Goal: Task Accomplishment & Management: Use online tool/utility

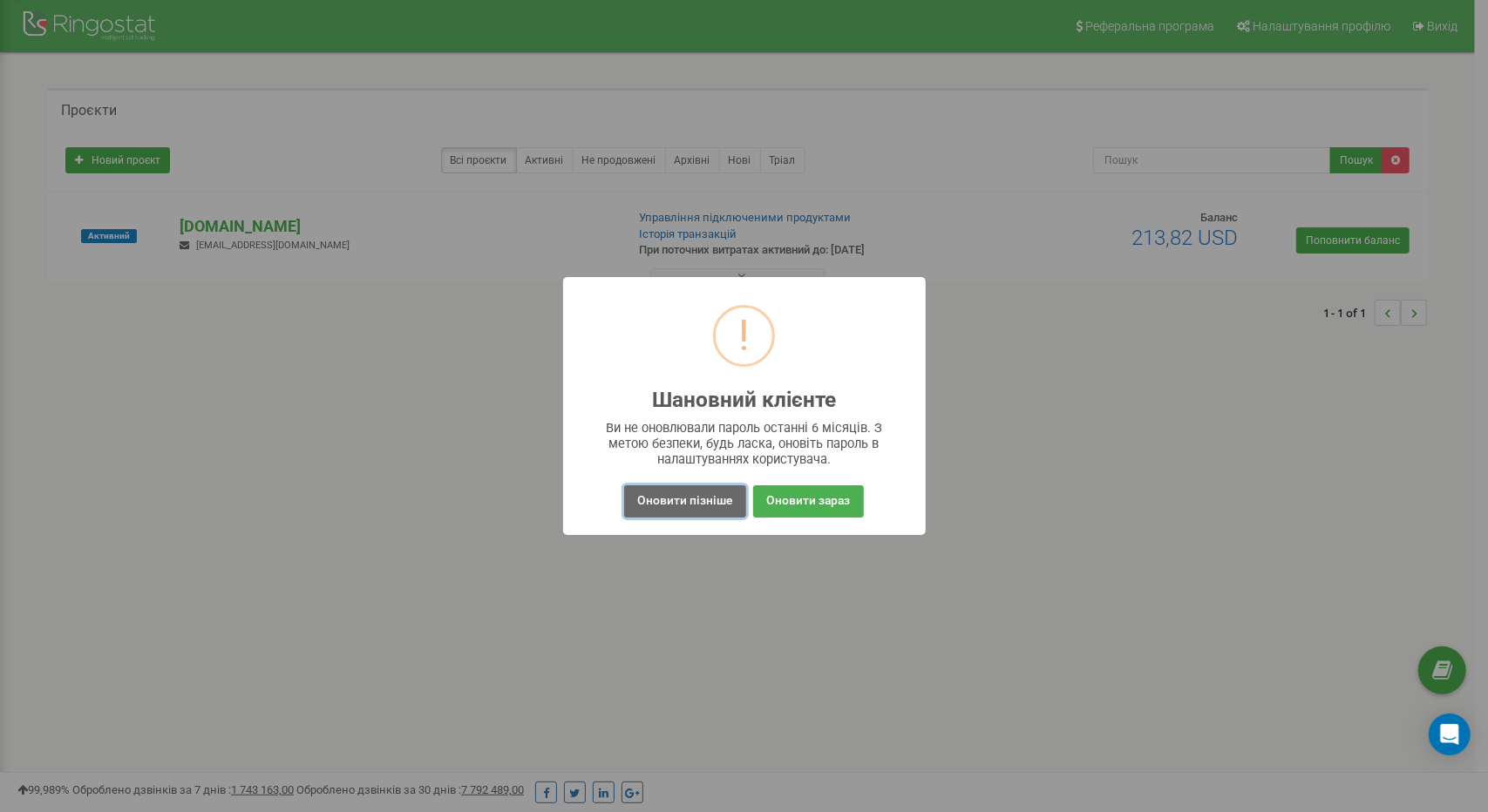
click at [687, 490] on button "Оновити пізніше" at bounding box center [684, 501] width 121 height 32
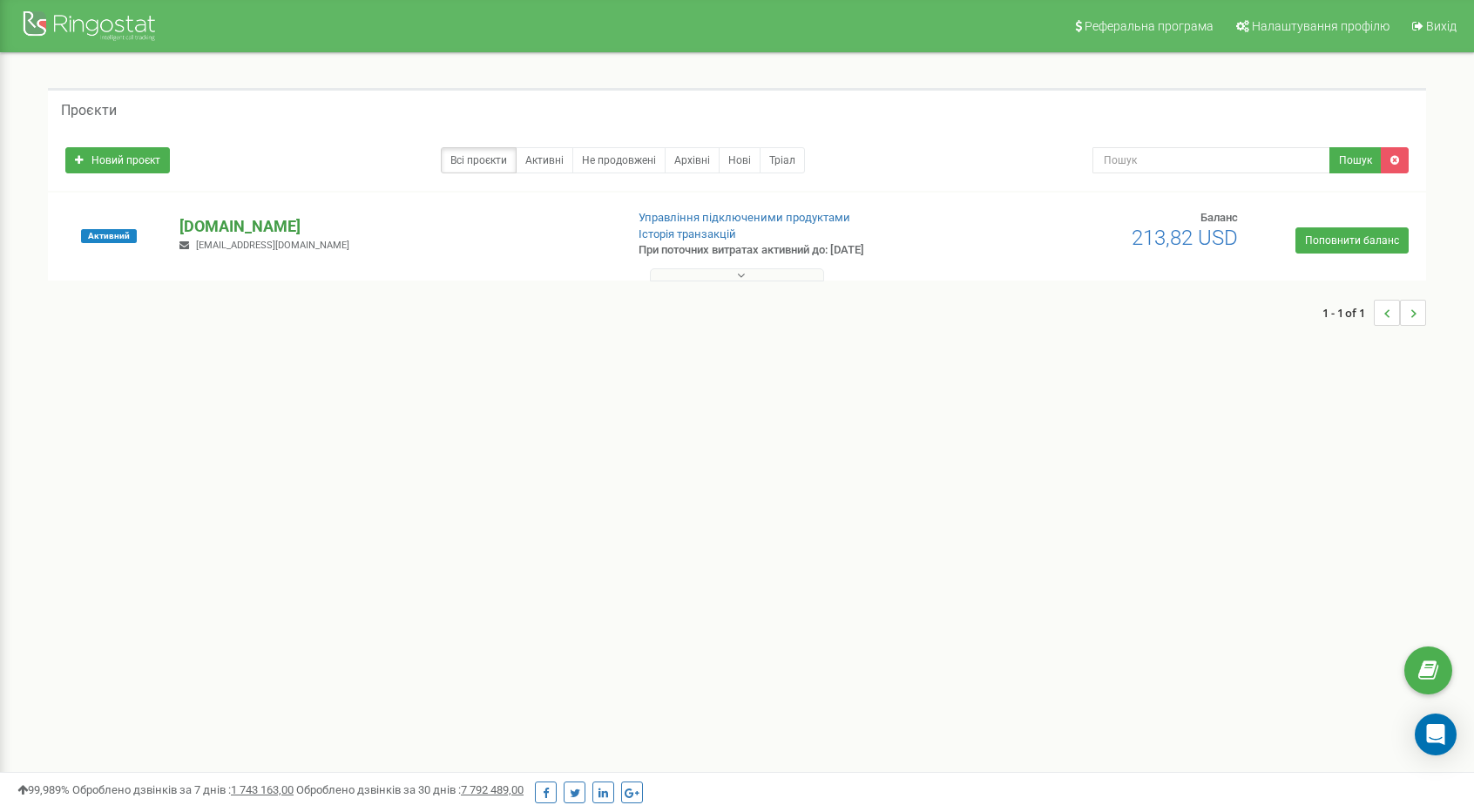
click at [286, 228] on p "[DOMAIN_NAME]" at bounding box center [394, 226] width 430 height 22
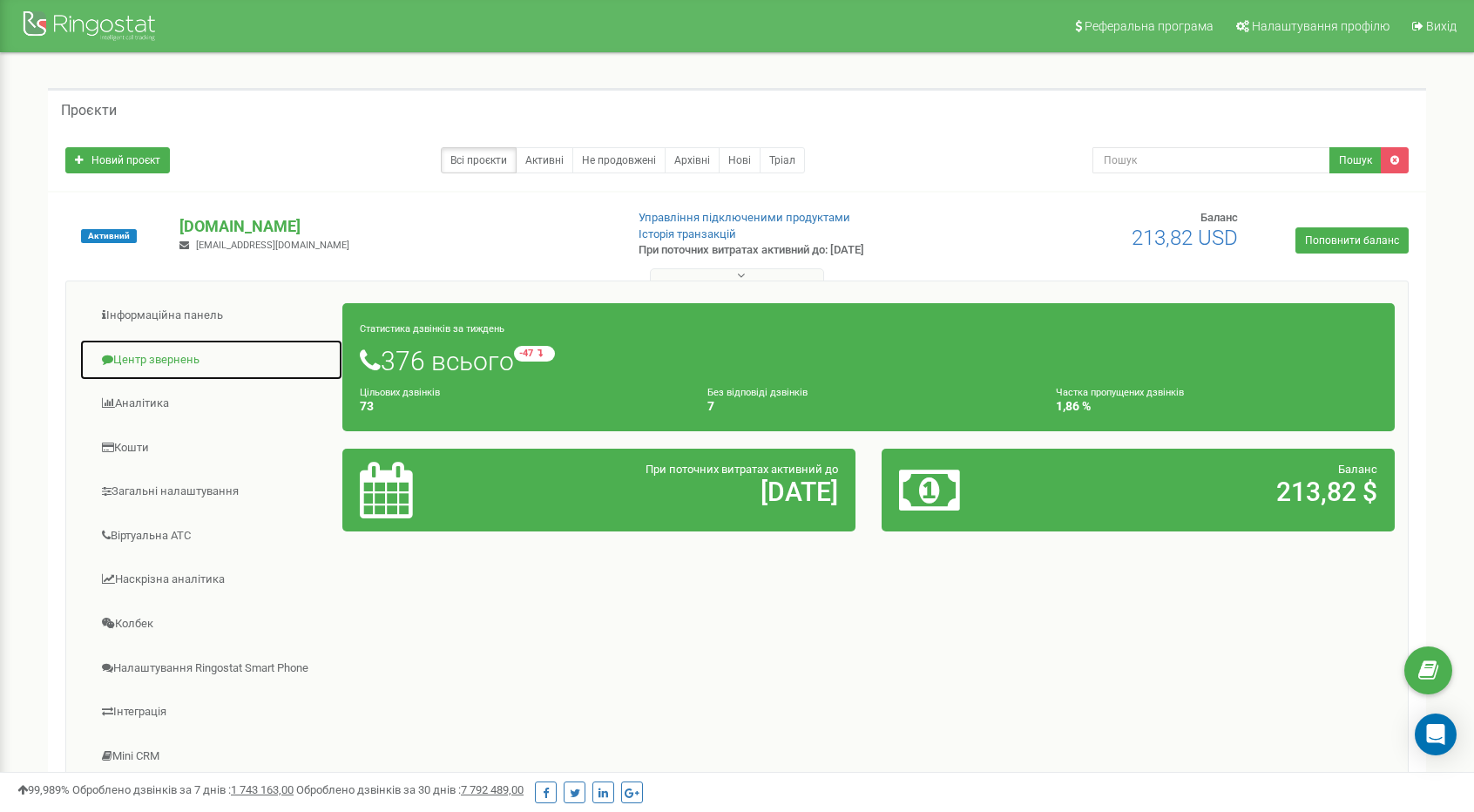
click at [172, 353] on link "Центр звернень" at bounding box center [211, 360] width 264 height 43
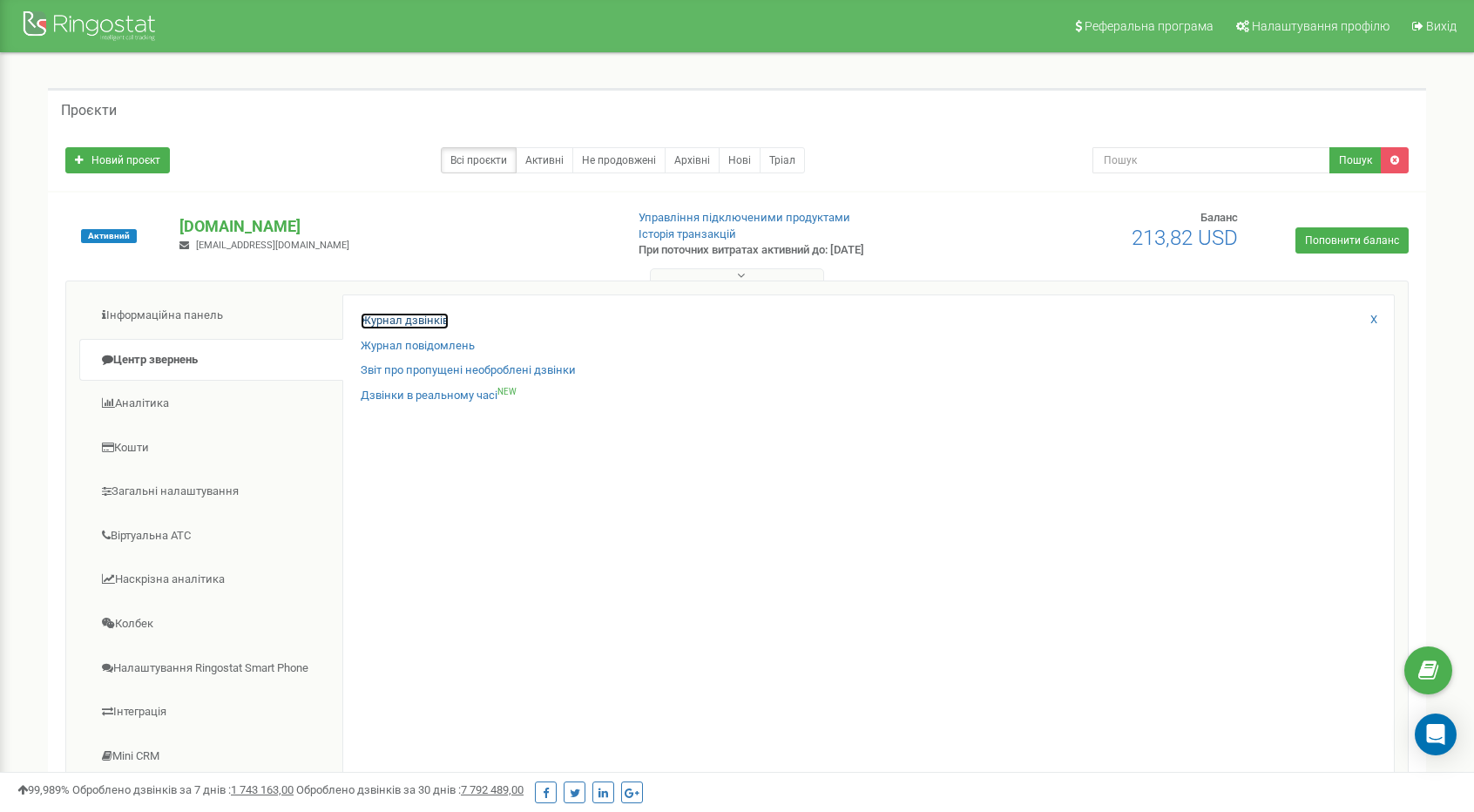
click at [423, 320] on link "Журнал дзвінків" at bounding box center [404, 321] width 88 height 16
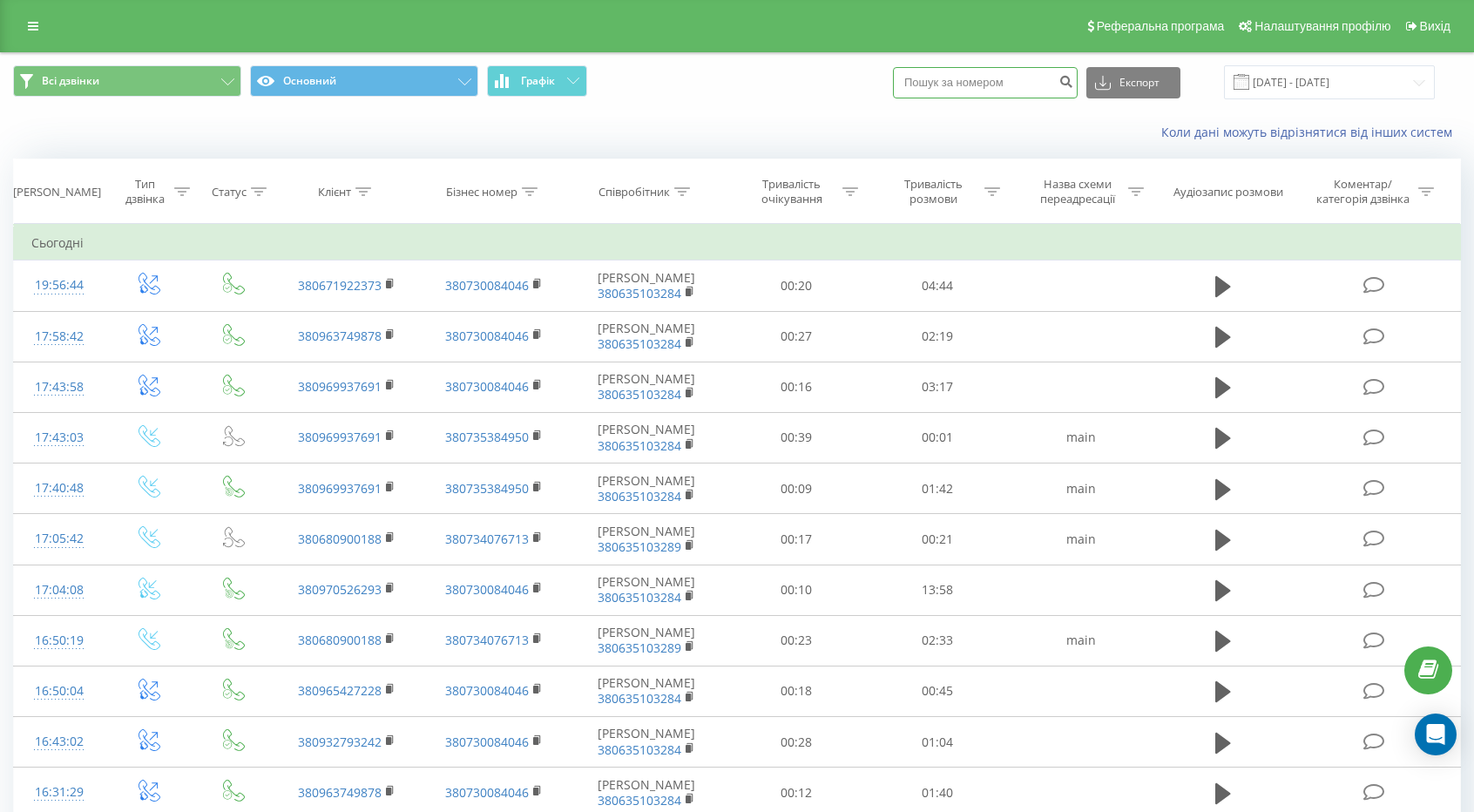
click at [1037, 78] on input at bounding box center [985, 82] width 185 height 31
paste input "+380680445155"
click at [935, 88] on input "+380680445155" at bounding box center [985, 82] width 185 height 31
type input "380680445155"
click at [1074, 78] on icon "submit" at bounding box center [1065, 78] width 15 height 11
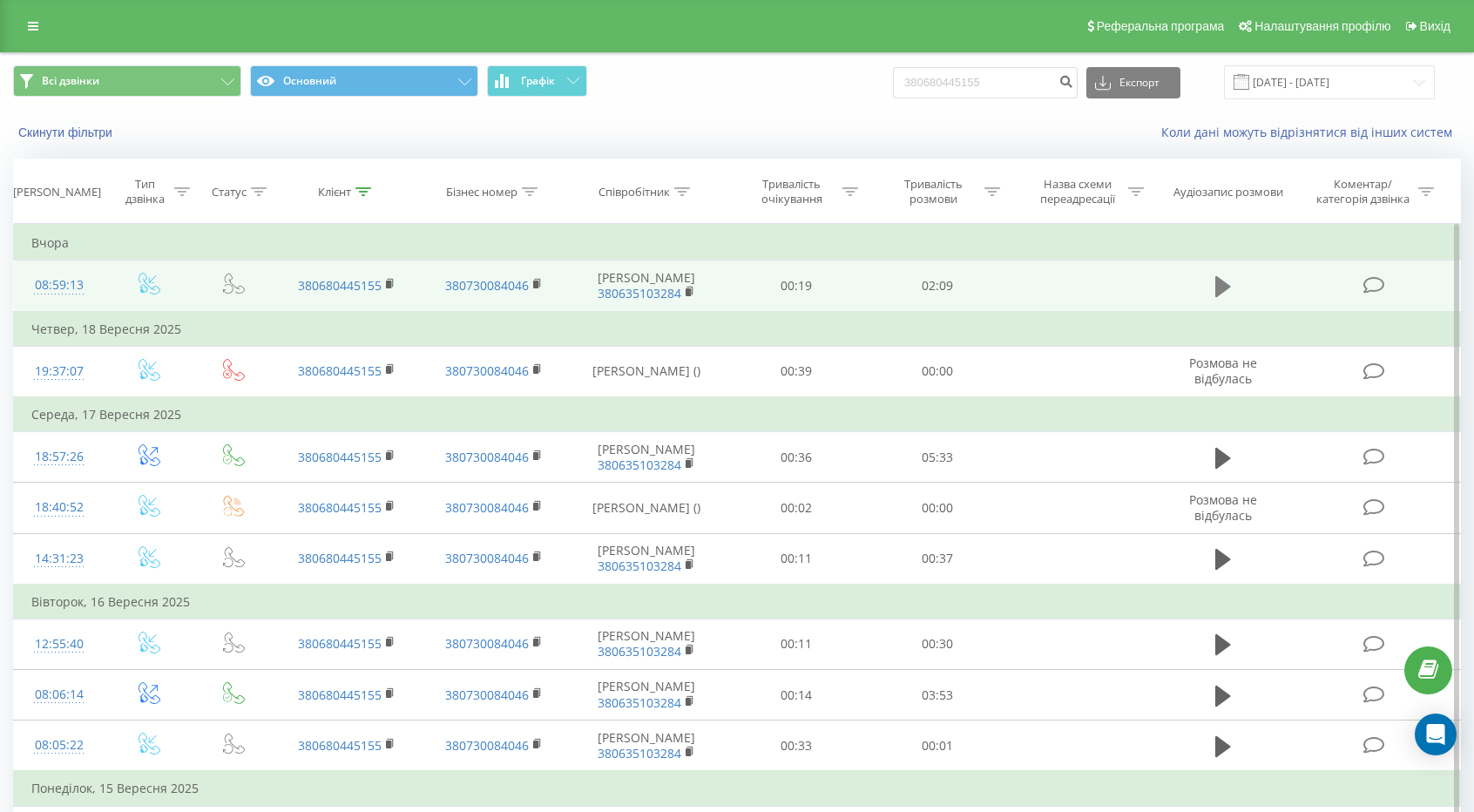
click at [1215, 285] on icon at bounding box center [1223, 287] width 16 height 21
